Goal: Obtain resource: Obtain resource

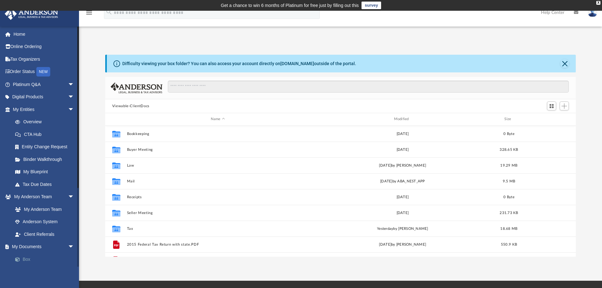
scroll to position [139, 466]
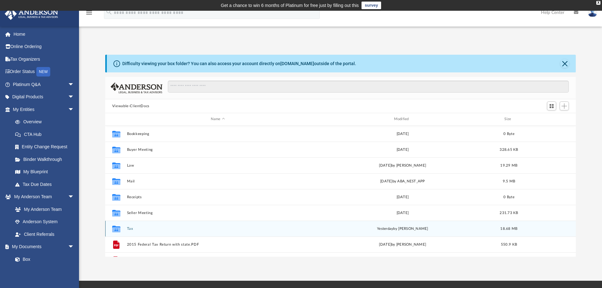
click at [149, 226] on div "Collaborated Folder Tax yesterday by Jasmine Splunge 18.68 MB" at bounding box center [340, 228] width 471 height 16
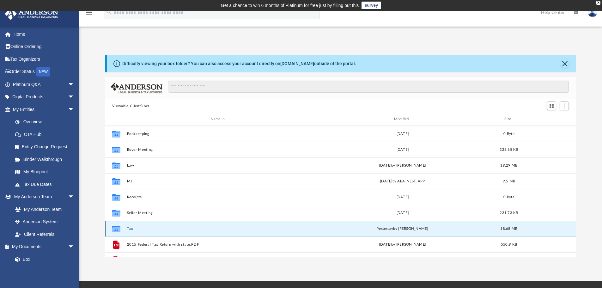
click at [129, 229] on button "Tax" at bounding box center [218, 228] width 182 height 4
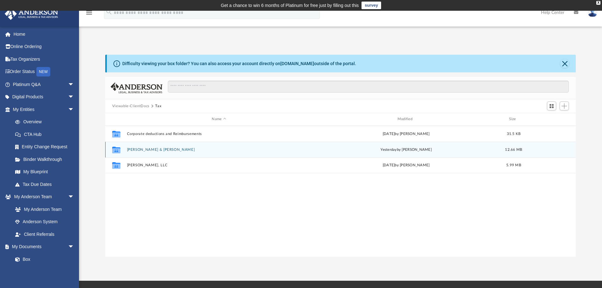
click at [151, 148] on button "O'Keefe, Colin & Celeste M" at bounding box center [219, 150] width 184 height 4
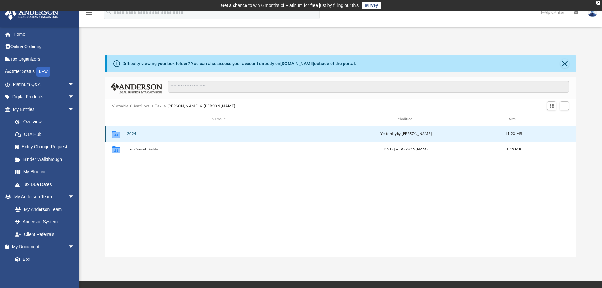
click at [131, 136] on button "2024" at bounding box center [219, 134] width 184 height 4
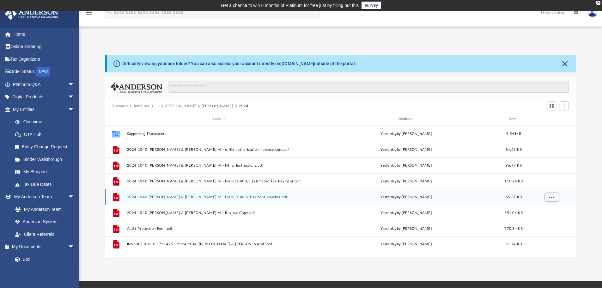
click at [158, 197] on button "2024 1040 O'Keefe, Colin & Celeste M - Form 1040-V Payment Voucher.pdf" at bounding box center [219, 197] width 184 height 4
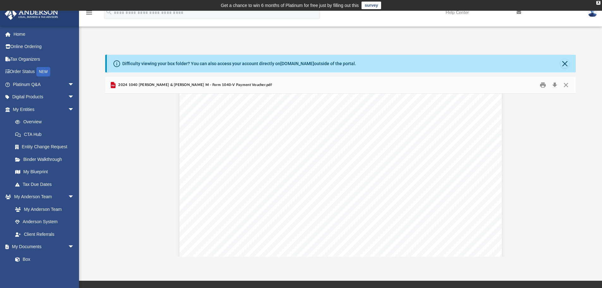
scroll to position [0, 0]
click at [565, 83] on button "Close" at bounding box center [565, 85] width 11 height 10
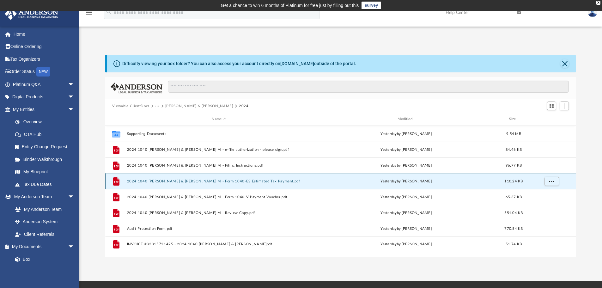
click at [208, 182] on button "2024 1040 O'Keefe, Colin & Celeste M - Form 1040-ES Estimated Tax Payment.pdf" at bounding box center [219, 181] width 184 height 4
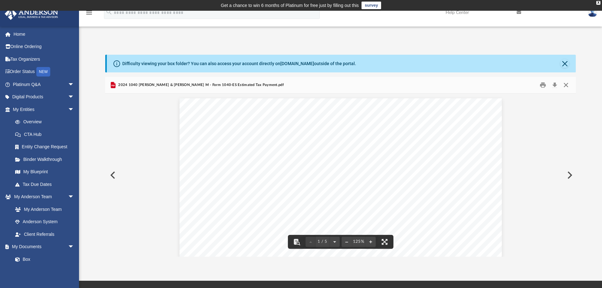
click at [565, 83] on button "Close" at bounding box center [565, 85] width 11 height 10
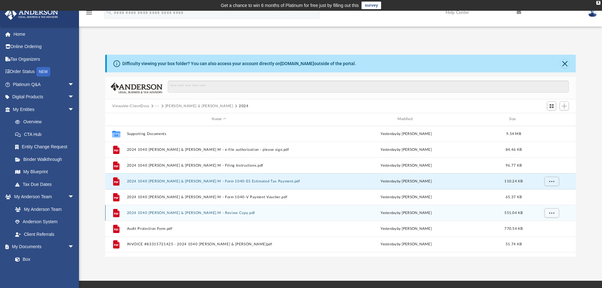
click at [198, 213] on button "2024 1040 O'Keefe, Colin & Celeste M - Review Copy.pdf" at bounding box center [219, 213] width 184 height 4
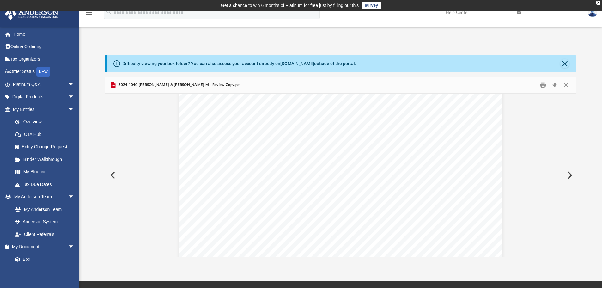
scroll to position [1864, 0]
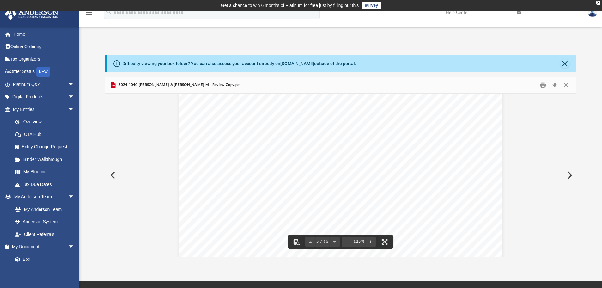
drag, startPoint x: 252, startPoint y: 144, endPoint x: 295, endPoint y: 149, distance: 42.6
click at [295, 149] on div "REVIEW COPY September 29, 2025 Colin P. & Celeste m. O'Keefe 156 Afternoon Rain…" at bounding box center [340, 148] width 322 height 417
drag, startPoint x: 253, startPoint y: 143, endPoint x: 315, endPoint y: 154, distance: 62.8
click at [315, 154] on div "REVIEW COPY September 29, 2025 Colin P. & Celeste m. O'Keefe 156 Afternoon Rain…" at bounding box center [340, 148] width 322 height 417
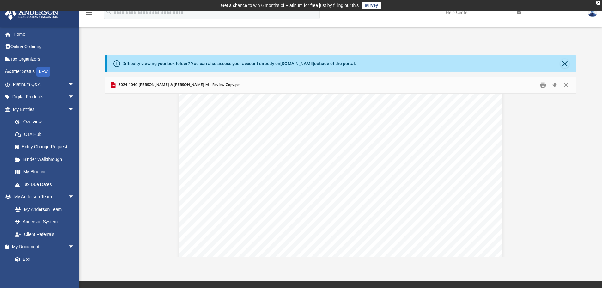
scroll to position [4517, 0]
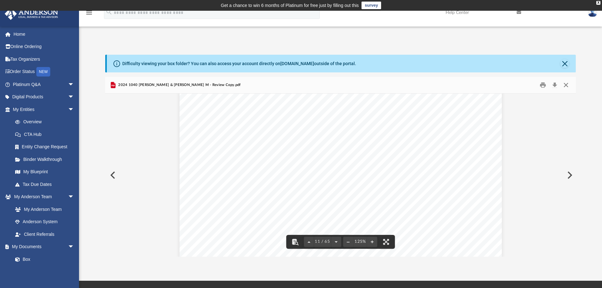
click at [566, 84] on button "Close" at bounding box center [565, 85] width 11 height 10
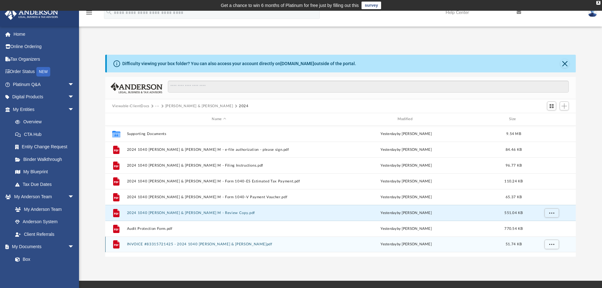
click at [187, 245] on button "INVOICE #83315721425 - 2024 1040 O'Keefe, Colin & Celeste M.pdf" at bounding box center [219, 244] width 184 height 4
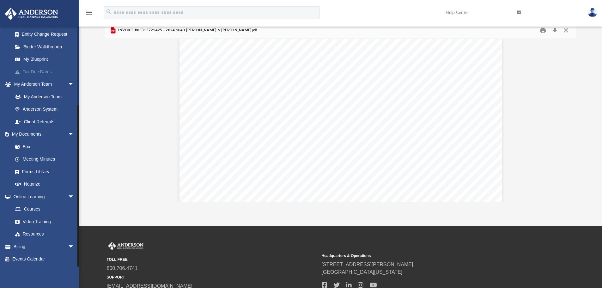
scroll to position [63, 0]
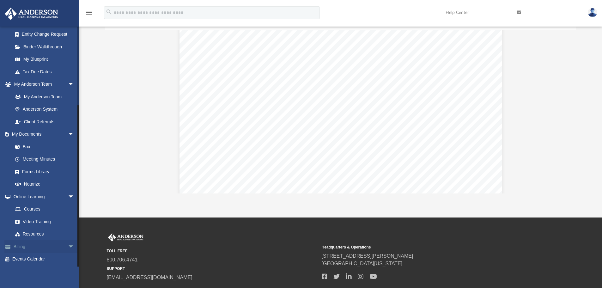
click at [68, 245] on span "arrow_drop_down" at bounding box center [74, 246] width 13 height 13
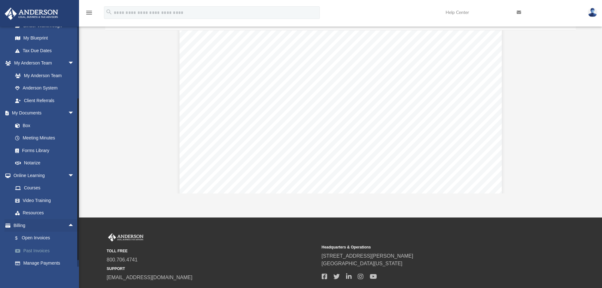
scroll to position [144, 0]
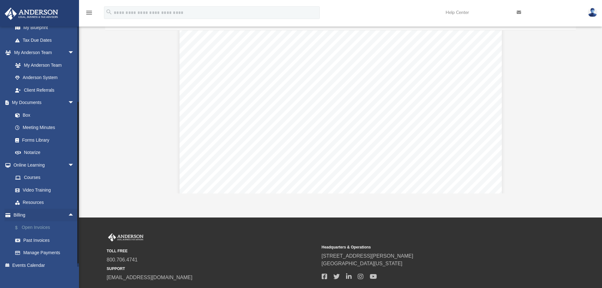
click at [35, 226] on link "$ Open Invoices" at bounding box center [46, 227] width 75 height 13
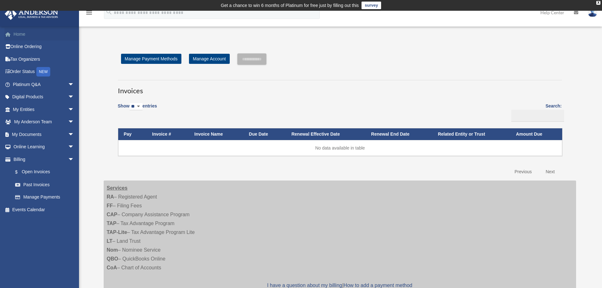
click at [21, 36] on link "Home" at bounding box center [43, 34] width 79 height 13
